Goal: Task Accomplishment & Management: Manage account settings

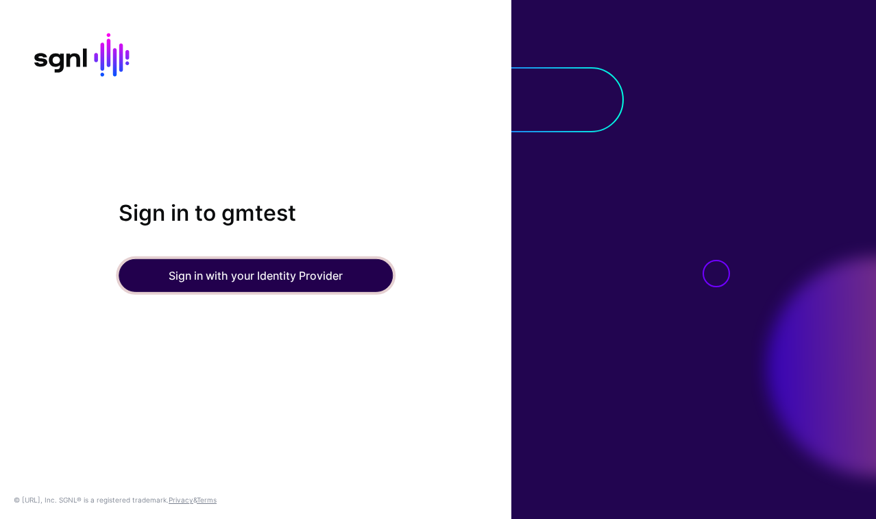
click at [265, 280] on button "Sign in with your Identity Provider" at bounding box center [256, 275] width 274 height 33
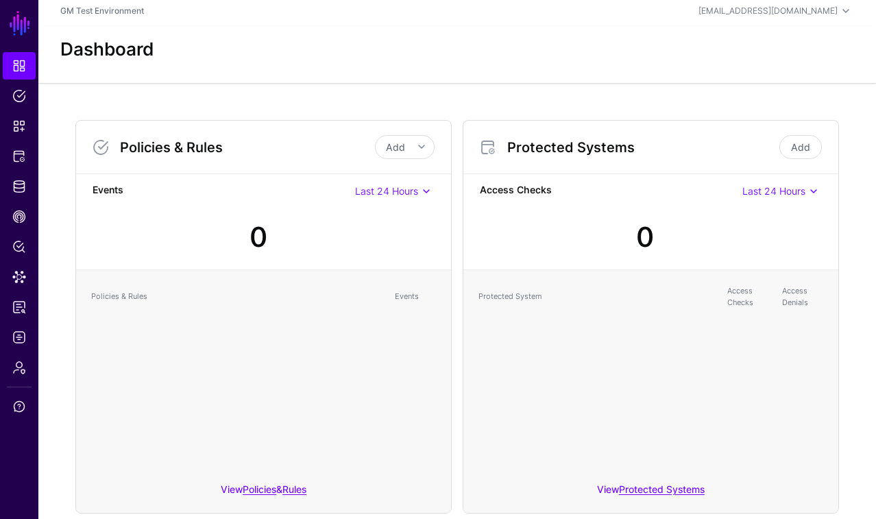
scroll to position [1, 0]
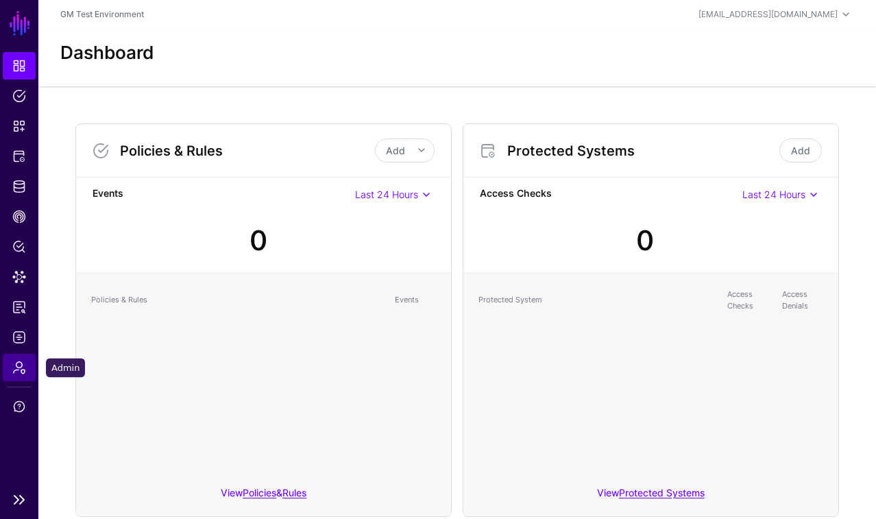
click at [17, 369] on span "Admin" at bounding box center [19, 367] width 14 height 14
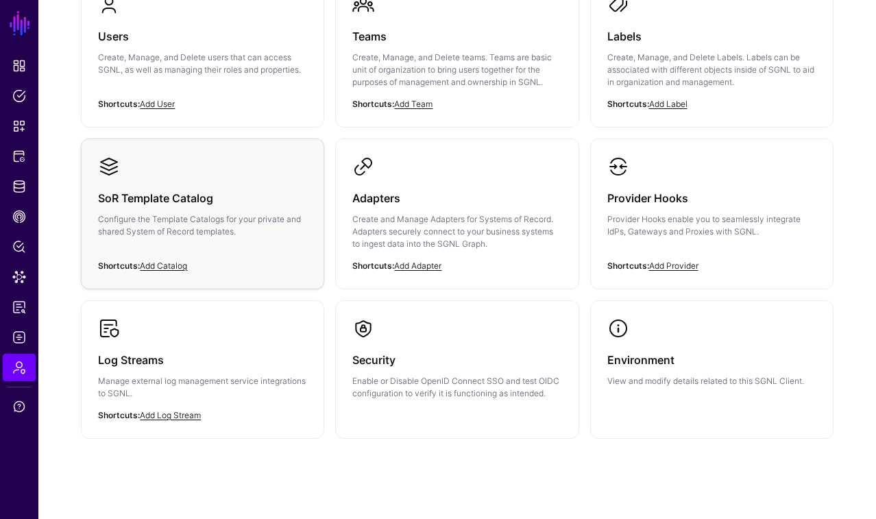
scroll to position [181, 0]
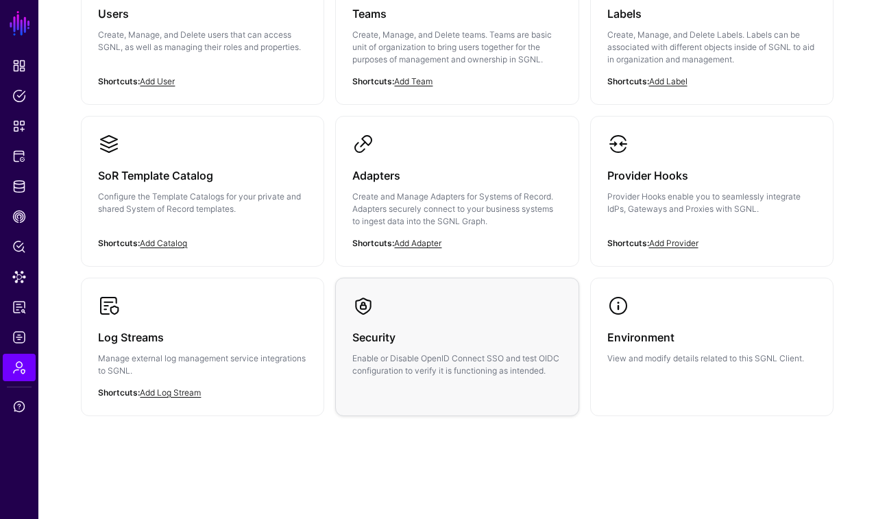
click at [388, 333] on h3 "Security" at bounding box center [456, 337] width 209 height 19
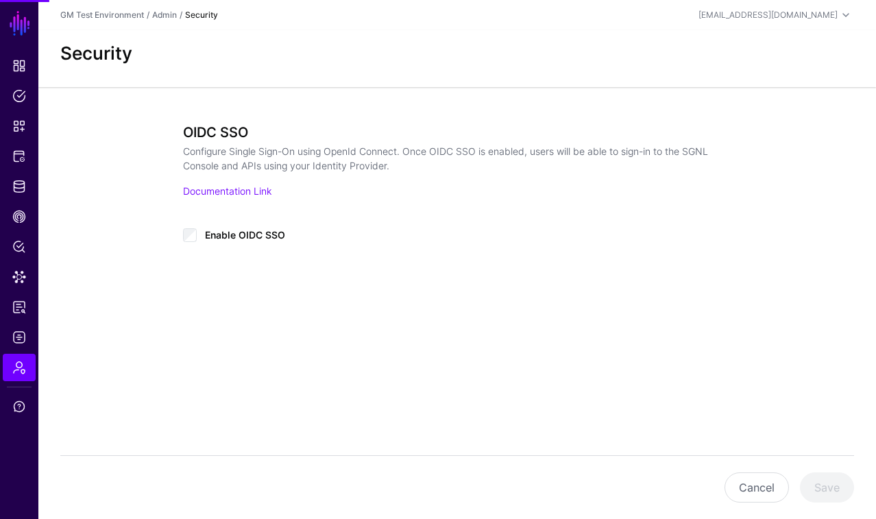
type input "**********"
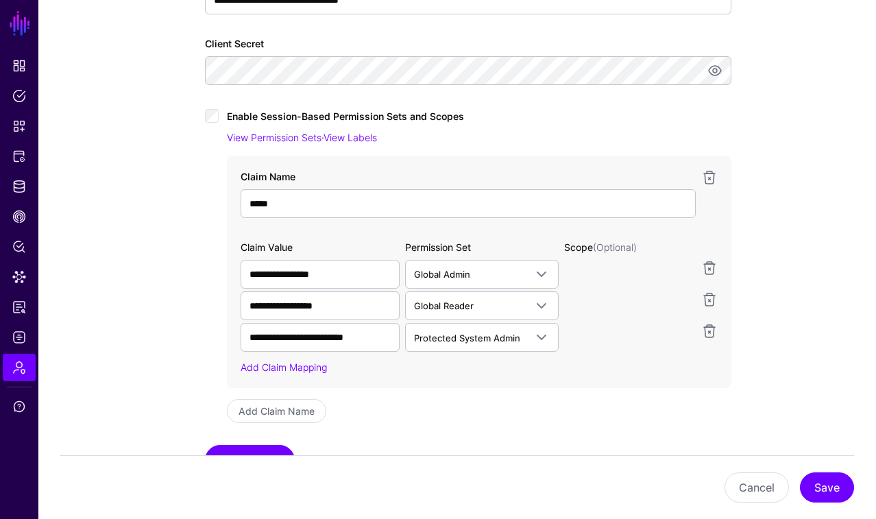
scroll to position [408, 0]
click at [321, 137] on link "View Permission Sets" at bounding box center [274, 137] width 95 height 12
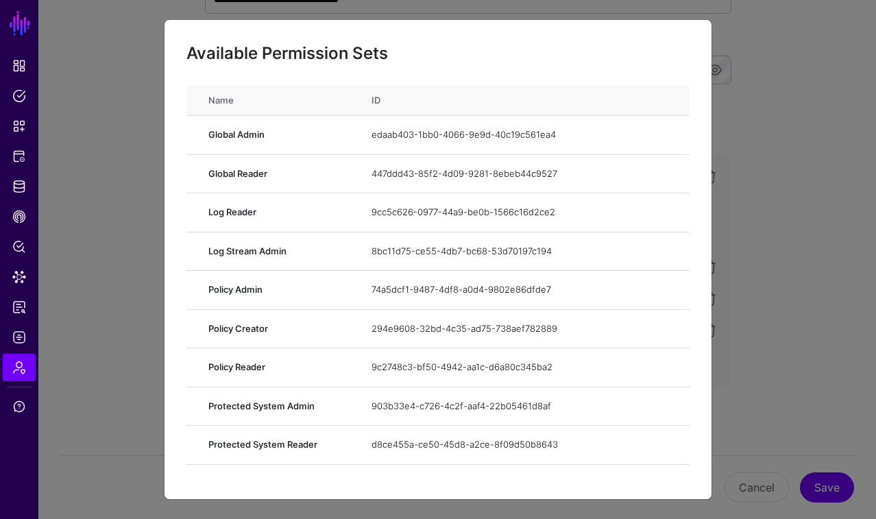
click at [19, 367] on ngb-modal-window "Available Permission Sets Name ID Global Admin edaab403-1bb0-4066-9e9d-40c19c56…" at bounding box center [438, 259] width 876 height 519
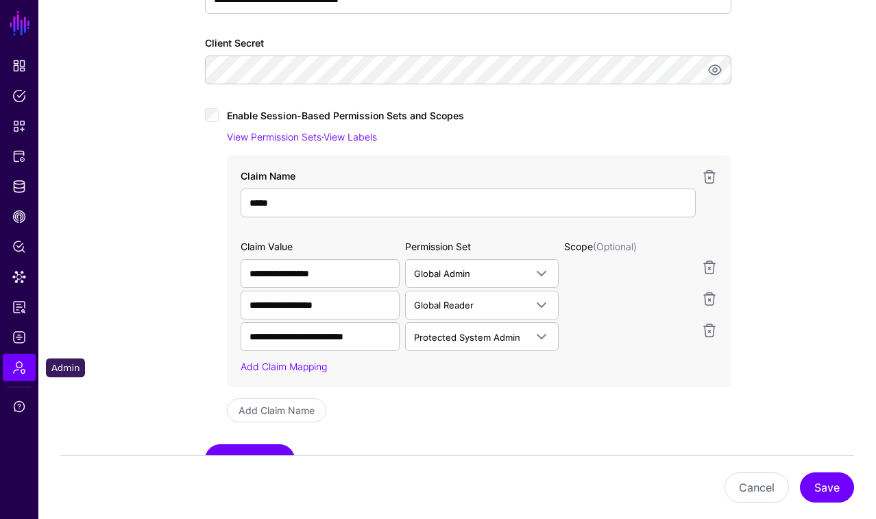
click at [19, 367] on span "Admin" at bounding box center [19, 367] width 14 height 14
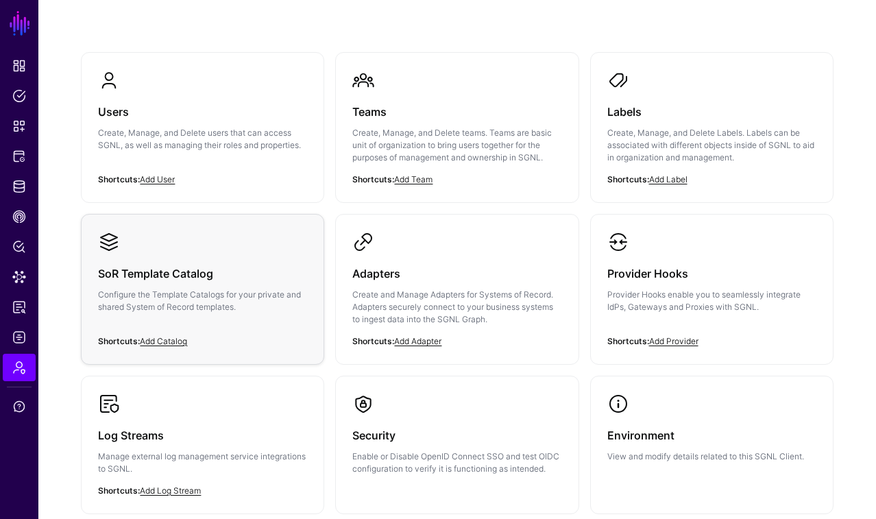
scroll to position [68, 0]
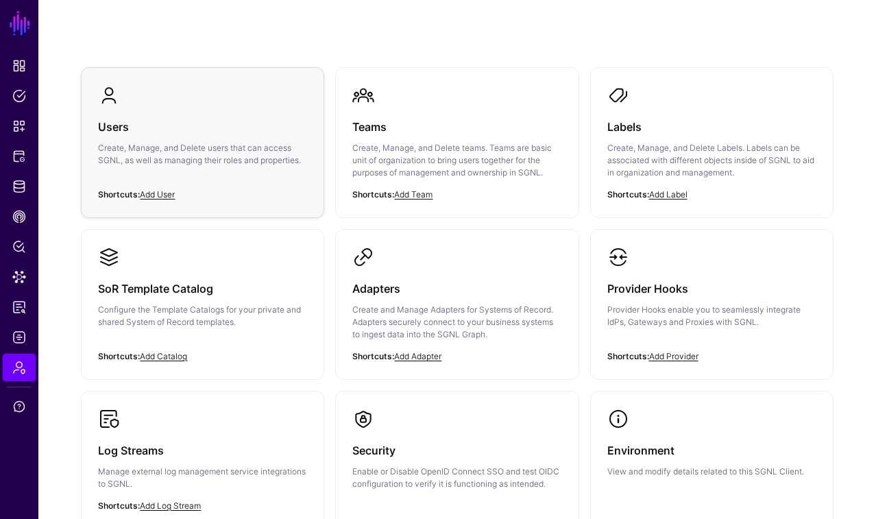
click at [185, 144] on p "Create, Manage, and Delete users that can access SGNL, as well as managing thei…" at bounding box center [202, 154] width 209 height 25
